Goal: Go to known website: Access a specific website the user already knows

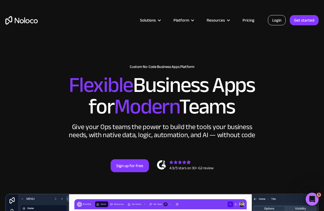
click at [280, 22] on link "Login" at bounding box center [277, 20] width 18 height 10
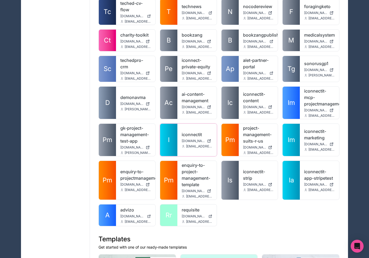
scroll to position [252, 0]
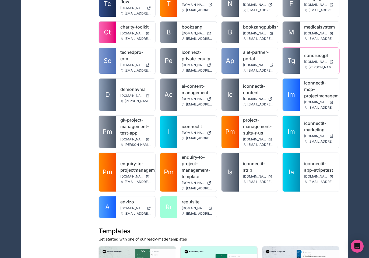
click at [294, 60] on span "Tg" at bounding box center [292, 61] width 8 height 9
